Goal: Task Accomplishment & Management: Use online tool/utility

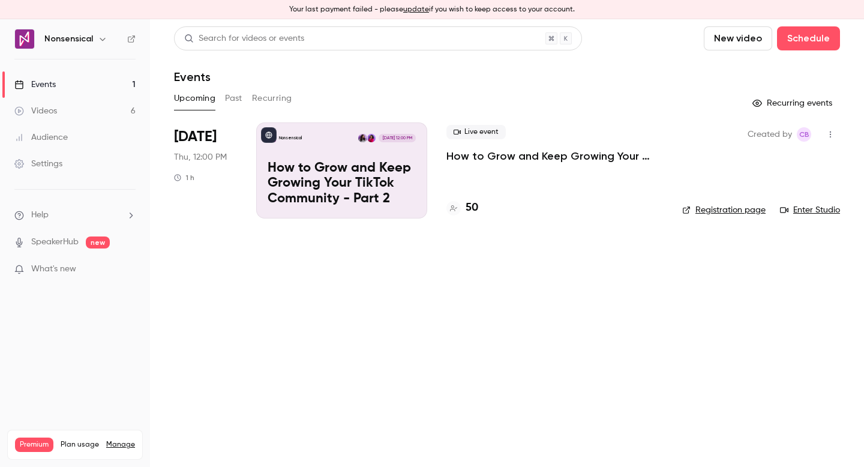
click at [331, 153] on div "Nonsensical [DATE] 12:00 PM How to Grow and Keep Growing Your TikTok Community …" at bounding box center [341, 170] width 171 height 96
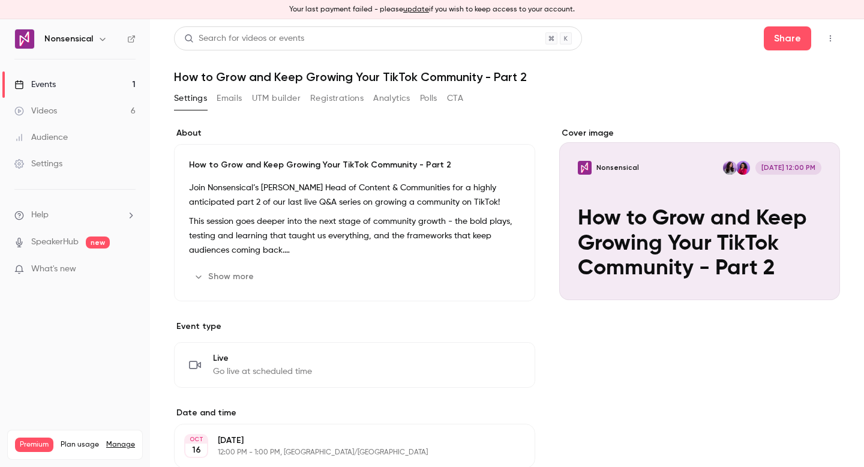
click at [231, 95] on button "Emails" at bounding box center [228, 98] width 25 height 19
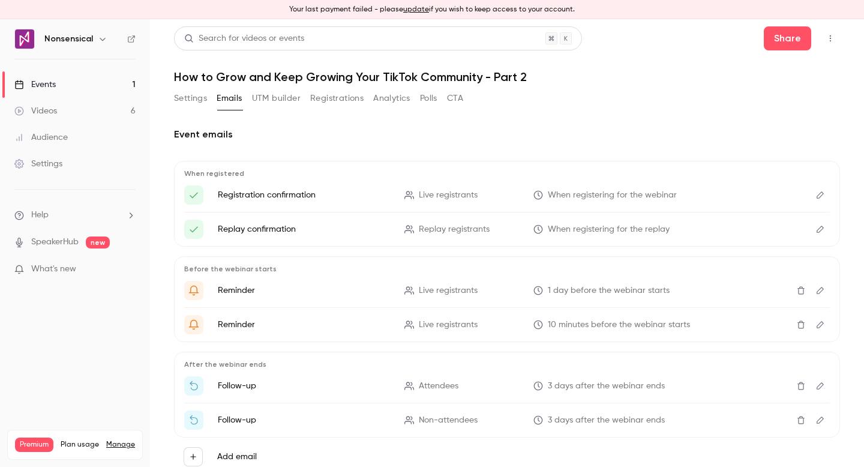
click at [289, 97] on button "UTM builder" at bounding box center [276, 98] width 49 height 19
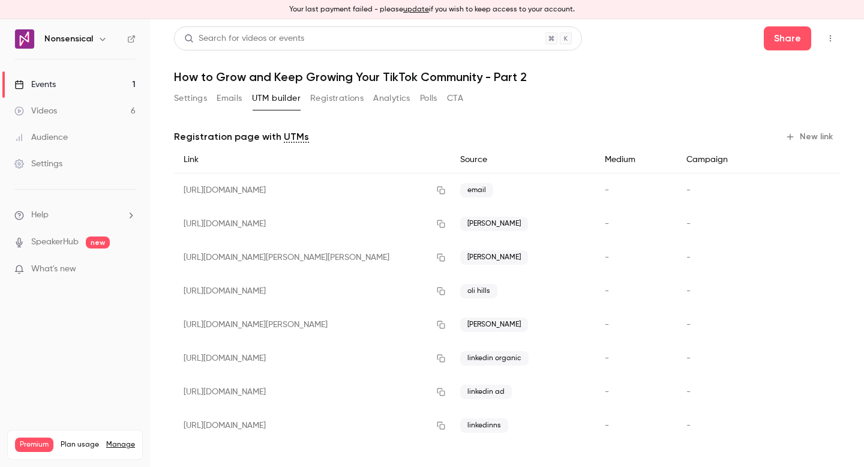
scroll to position [2, 0]
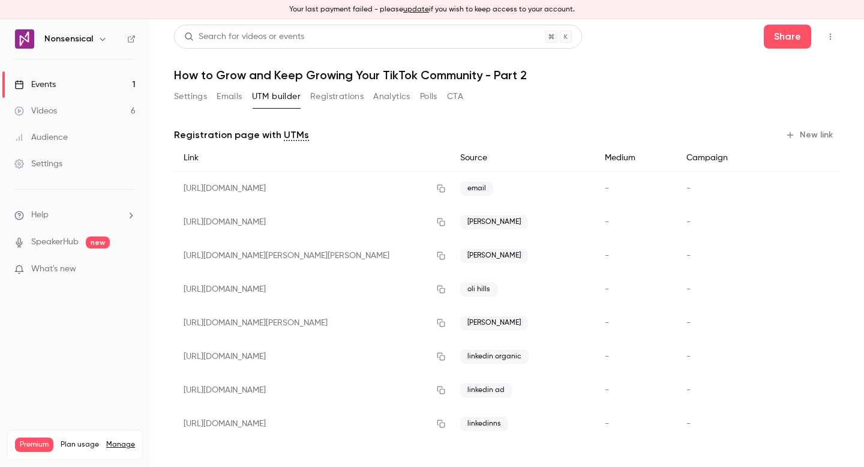
click at [338, 95] on button "Registrations" at bounding box center [336, 96] width 53 height 19
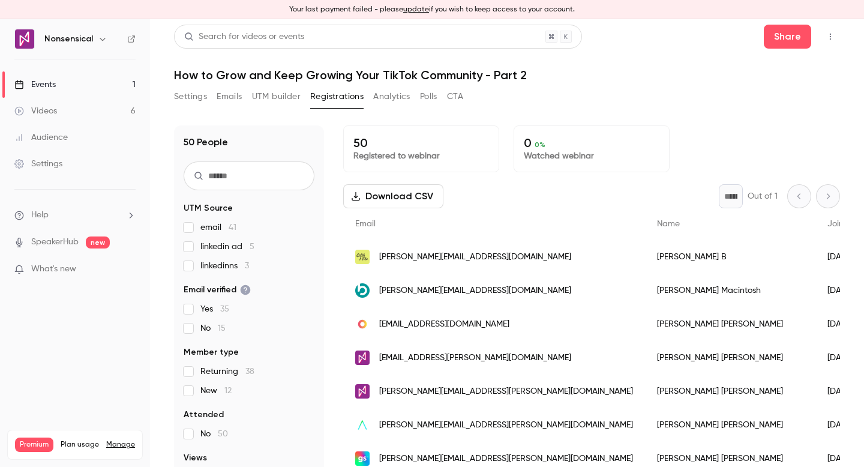
click at [341, 94] on button "Registrations" at bounding box center [336, 96] width 53 height 19
click at [249, 265] on span "3" at bounding box center [247, 265] width 4 height 8
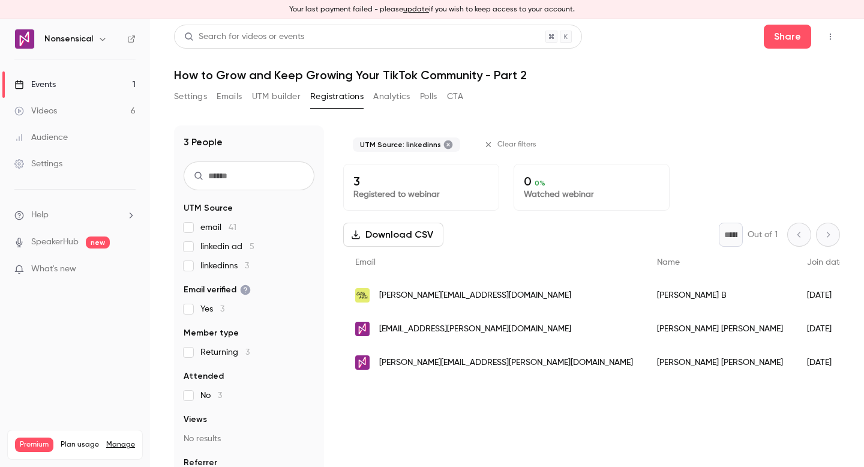
click at [249, 265] on span "3" at bounding box center [247, 265] width 4 height 8
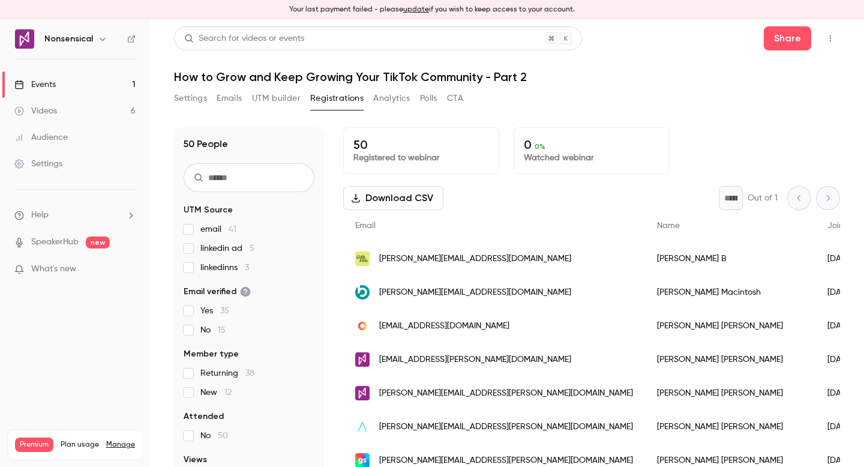
click at [234, 101] on button "Emails" at bounding box center [228, 98] width 25 height 19
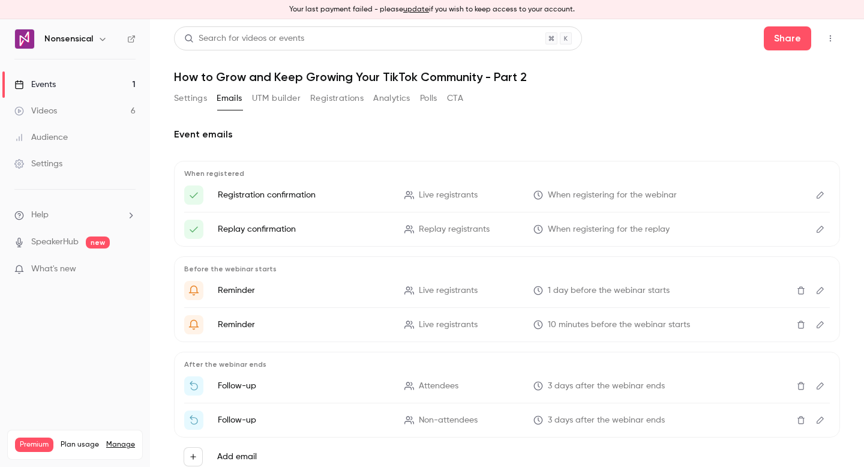
click at [275, 100] on button "UTM builder" at bounding box center [276, 98] width 49 height 19
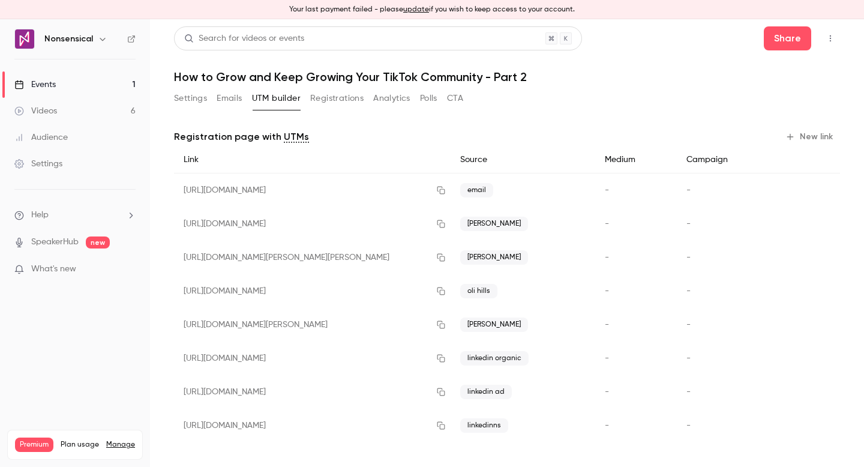
click at [814, 136] on button "New link" at bounding box center [809, 136] width 59 height 19
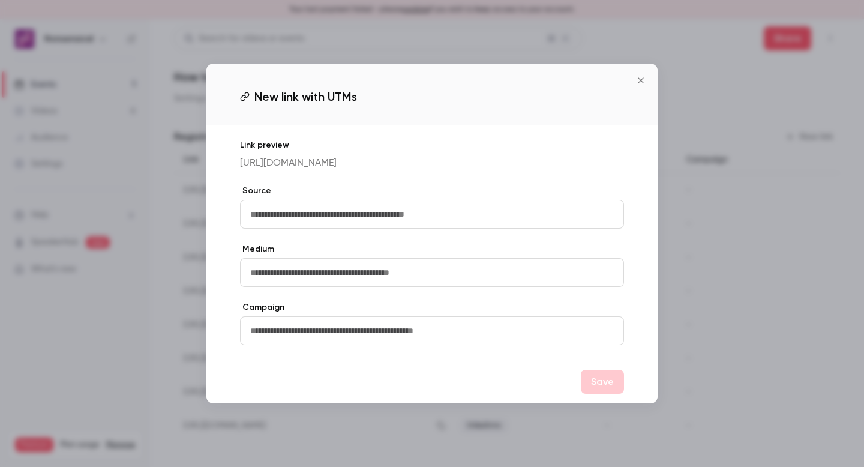
click at [423, 224] on input "text" at bounding box center [432, 214] width 384 height 29
type input "******"
click at [517, 170] on p "[URL][DOMAIN_NAME]" at bounding box center [432, 163] width 384 height 14
click at [604, 390] on button "Save" at bounding box center [602, 381] width 43 height 24
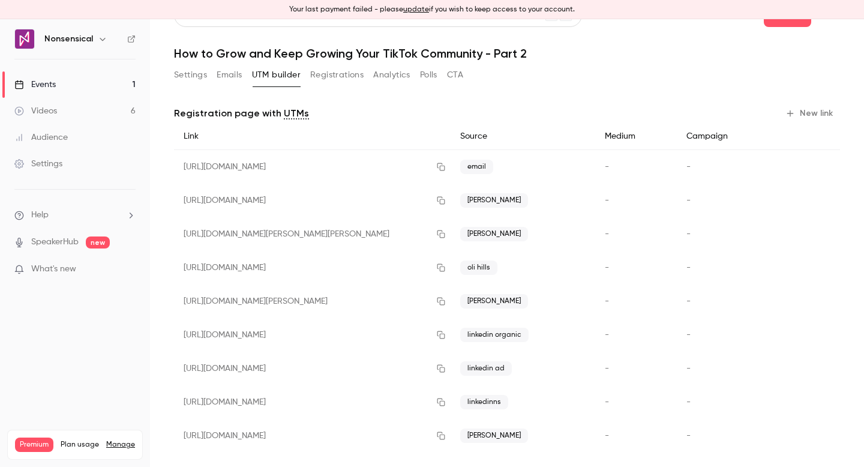
scroll to position [35, 0]
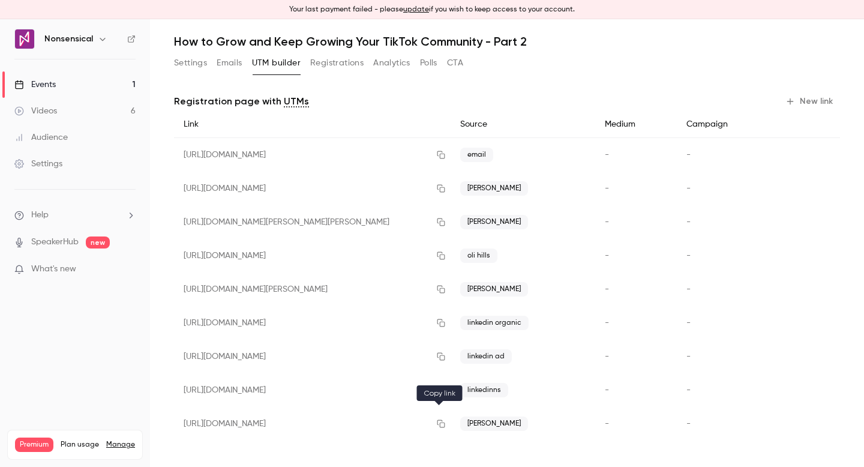
click at [442, 425] on icon "button" at bounding box center [441, 424] width 8 height 8
click at [284, 60] on button "UTM builder" at bounding box center [276, 62] width 49 height 19
click at [438, 161] on button "button" at bounding box center [440, 154] width 19 height 19
